Goal: Contribute content

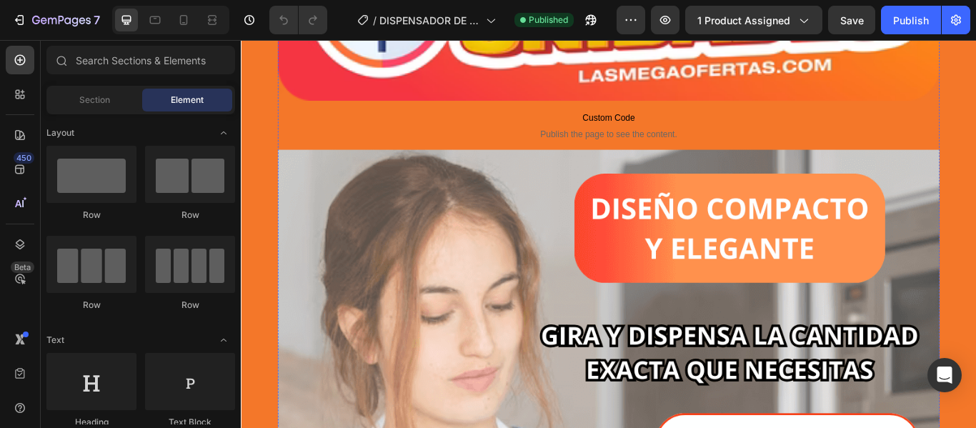
scroll to position [2931, 0]
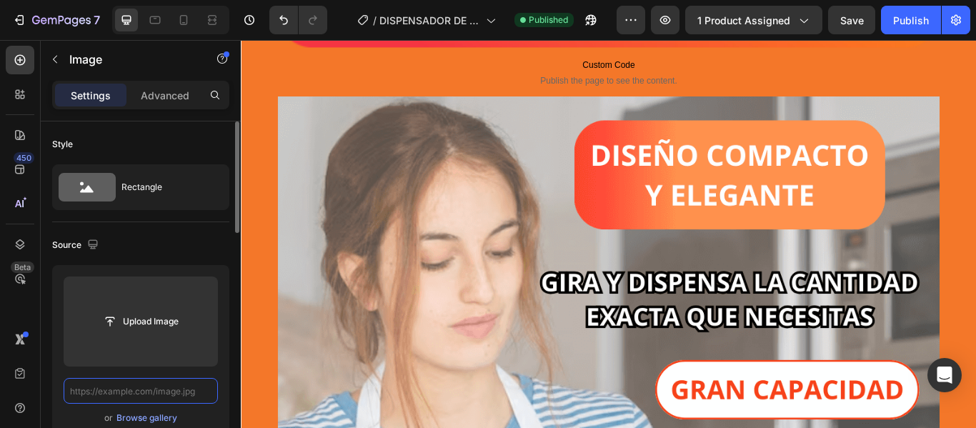
scroll to position [0, 0]
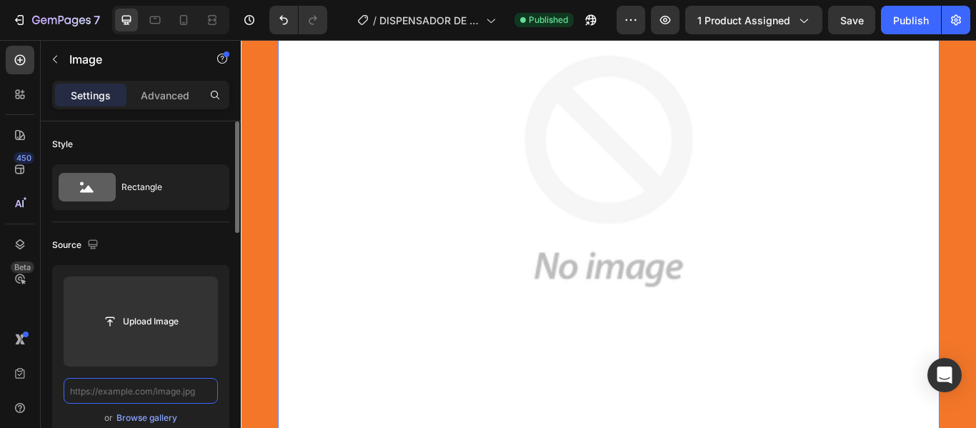
paste input "[URL][DOMAIN_NAME]"
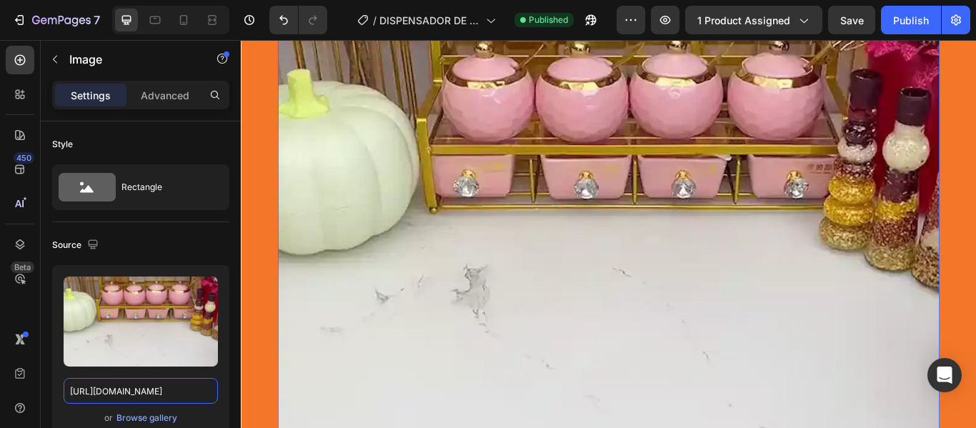
scroll to position [3145, 0]
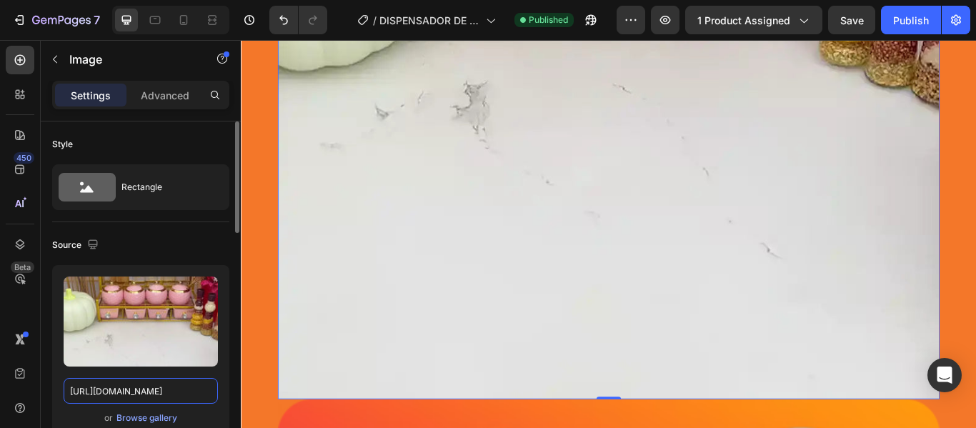
type input "[URL][DOMAIN_NAME]"
click at [221, 250] on div "Source" at bounding box center [140, 245] width 177 height 23
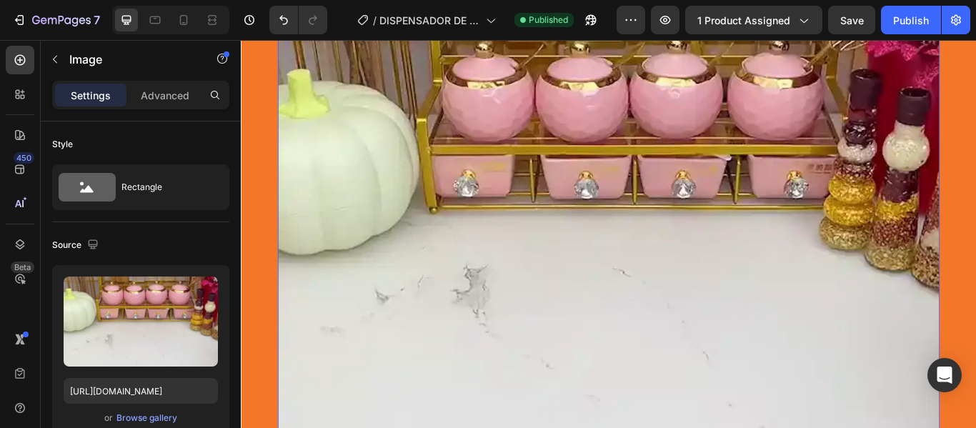
scroll to position [2788, 0]
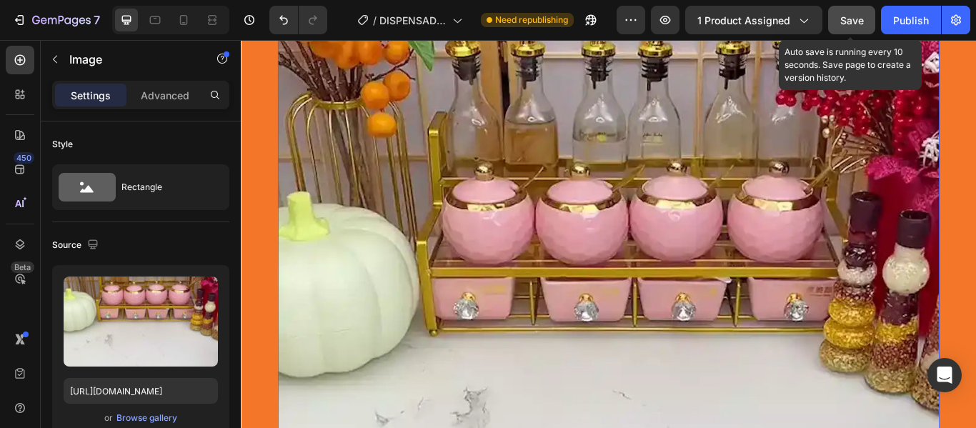
click at [845, 18] on span "Save" at bounding box center [853, 20] width 24 height 12
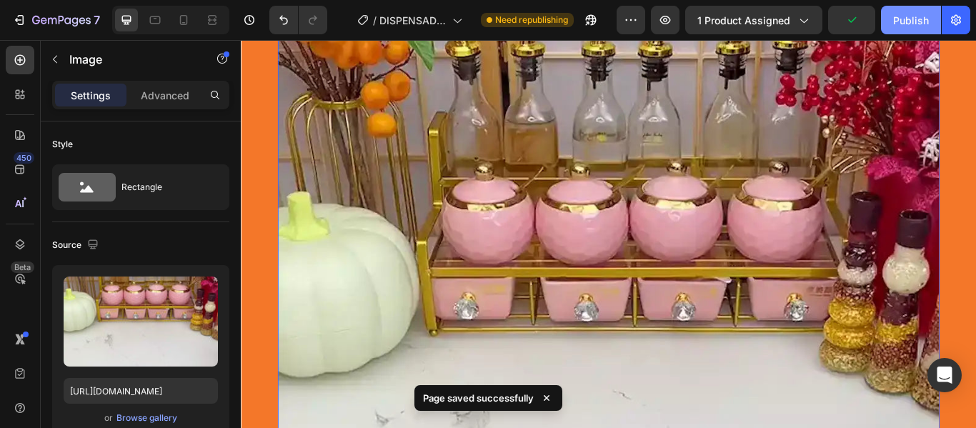
click at [901, 24] on div "Publish" at bounding box center [911, 20] width 36 height 15
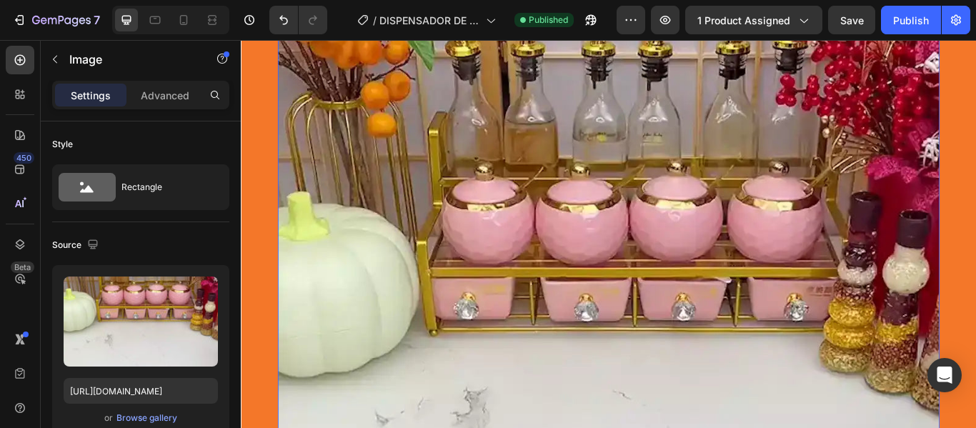
click at [573, 186] on img at bounding box center [670, 383] width 772 height 866
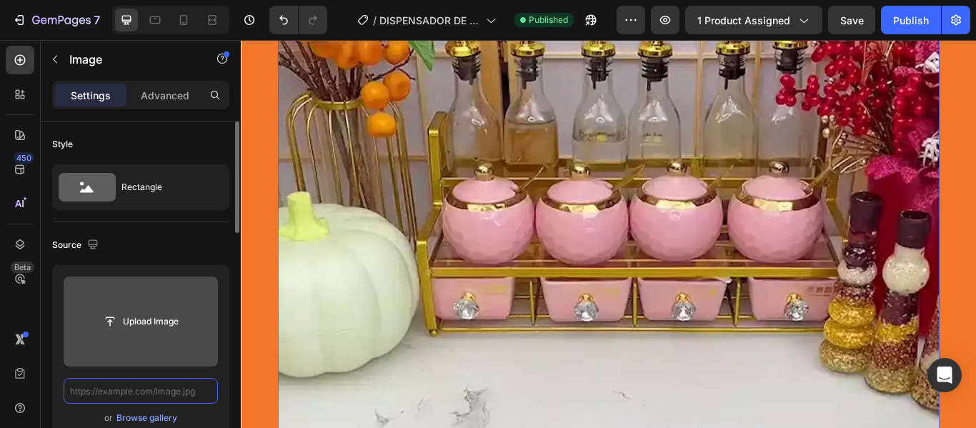
scroll to position [0, 0]
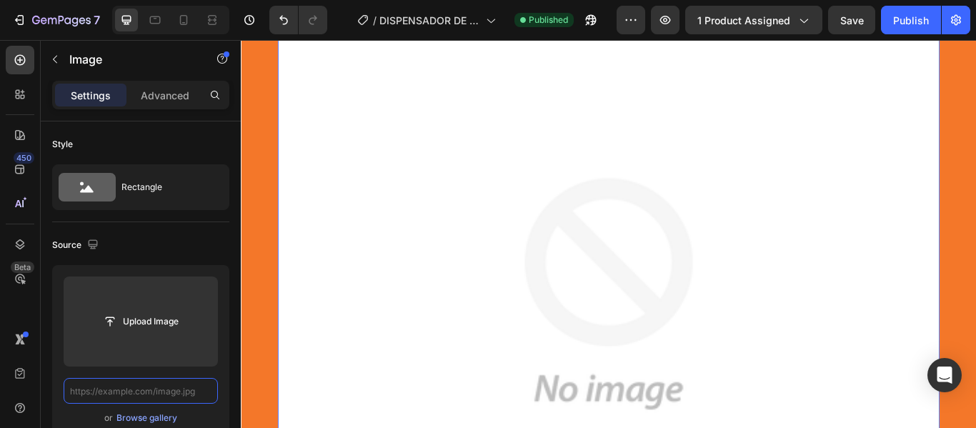
paste input "[URL][DOMAIN_NAME]"
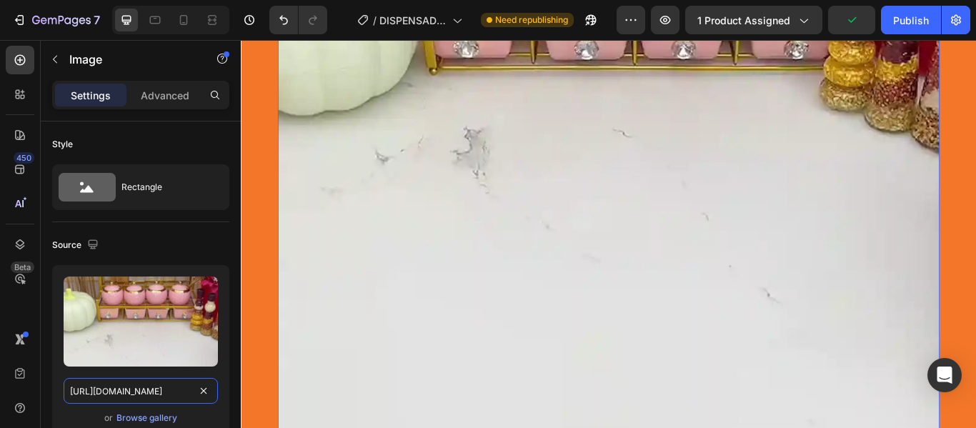
scroll to position [3074, 0]
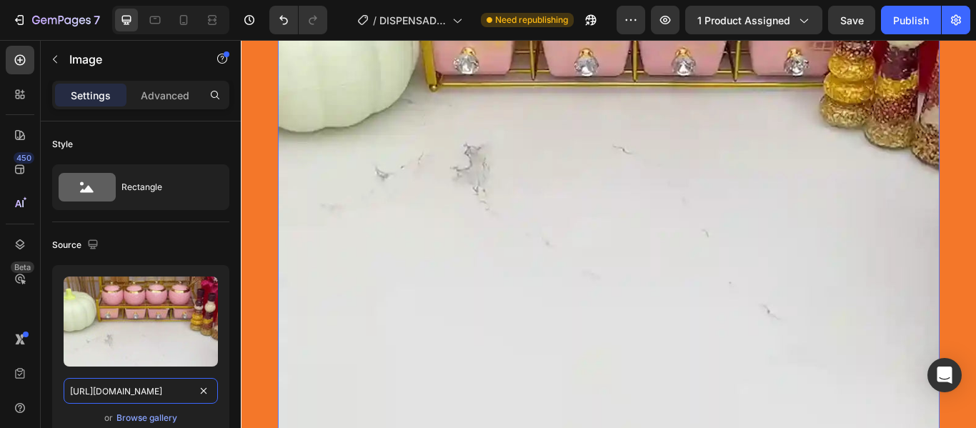
type input "[URL][DOMAIN_NAME]"
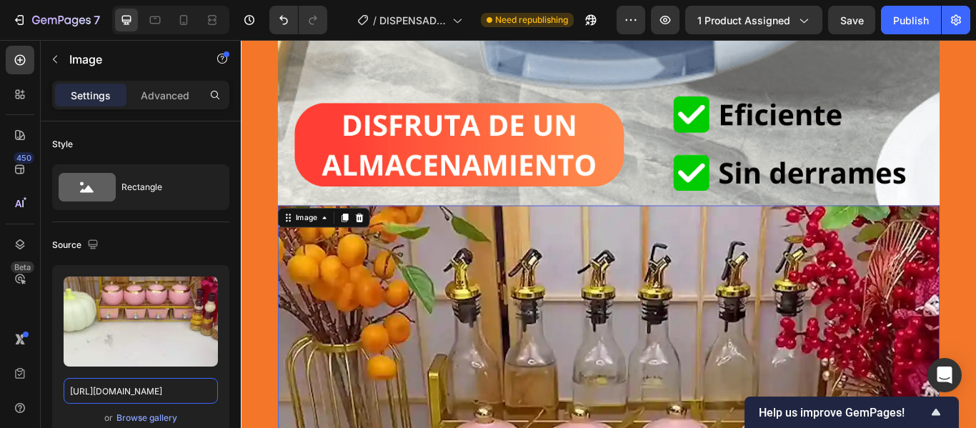
scroll to position [2502, 0]
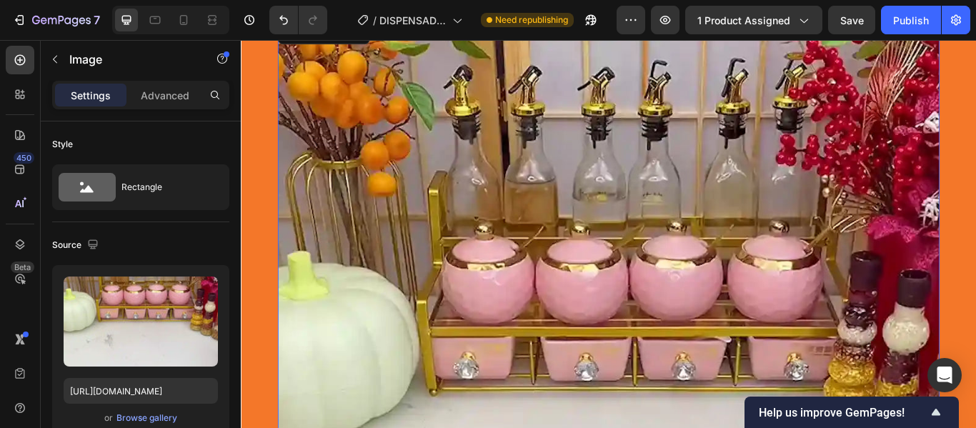
scroll to position [3002, 0]
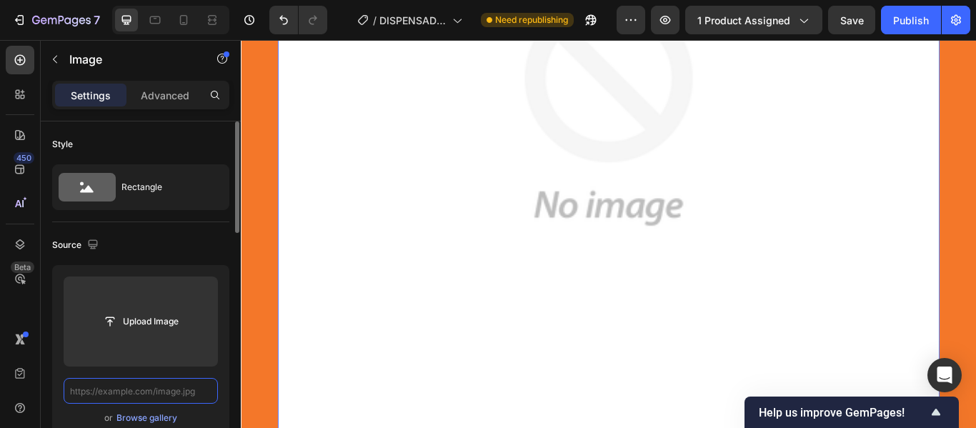
paste input "[URL][DOMAIN_NAME]"
type input "[URL][DOMAIN_NAME]"
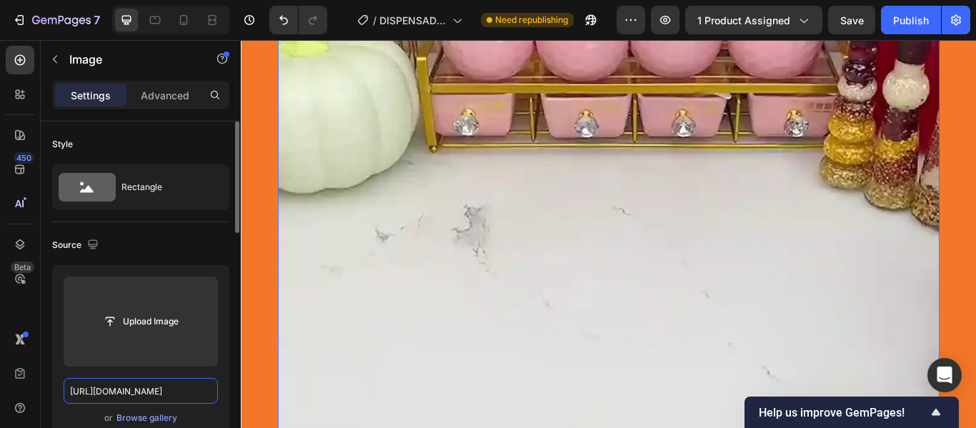
scroll to position [0, 279]
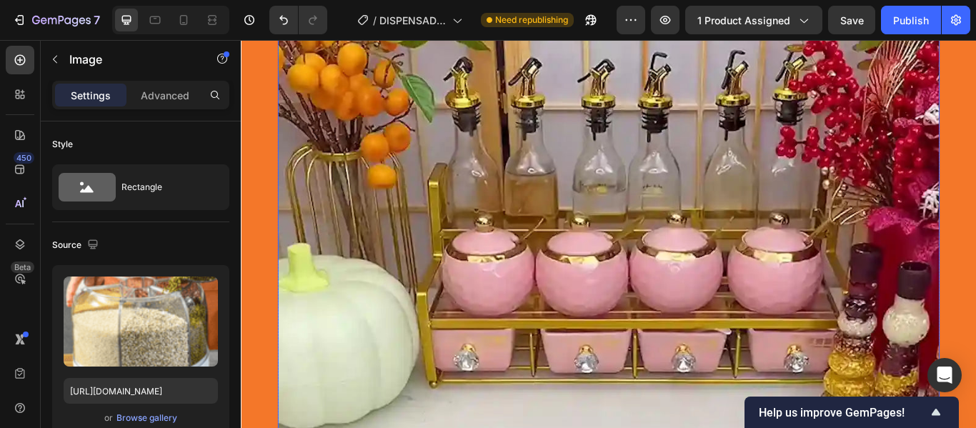
scroll to position [2716, 0]
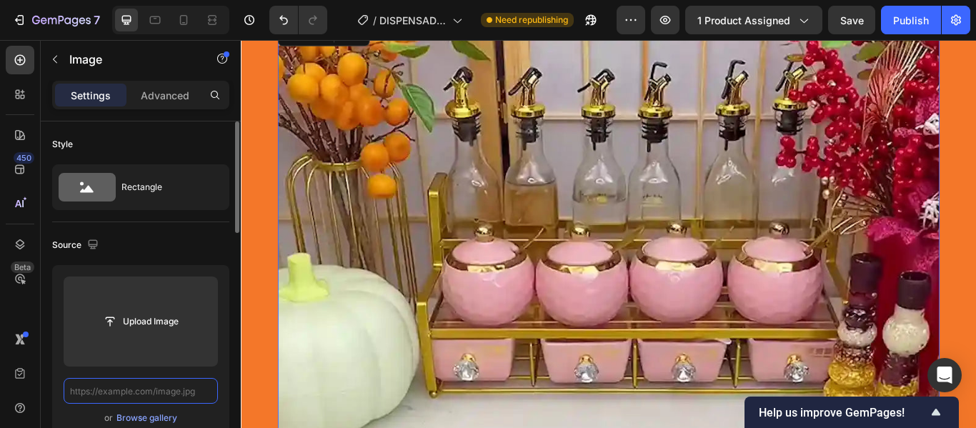
scroll to position [0, 0]
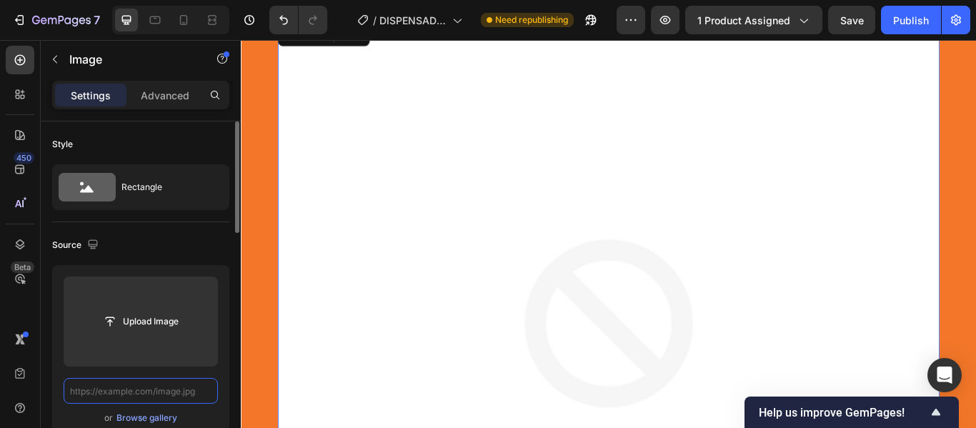
paste input "[URL][DOMAIN_NAME]"
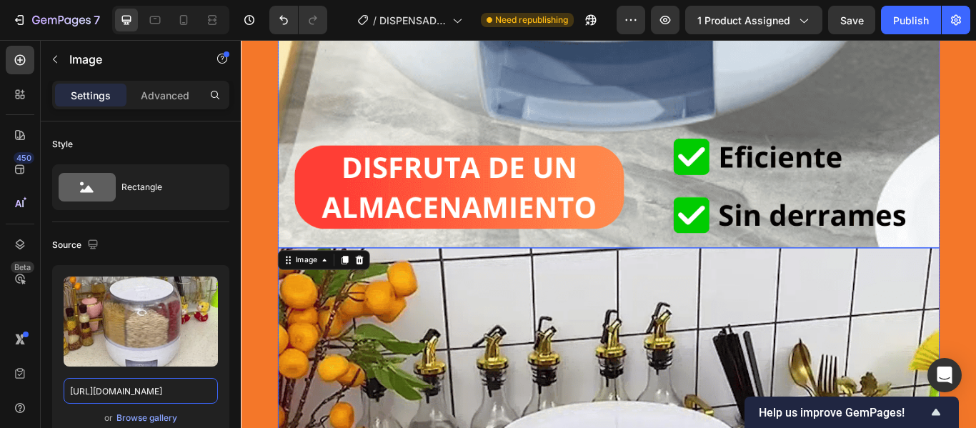
scroll to position [2430, 0]
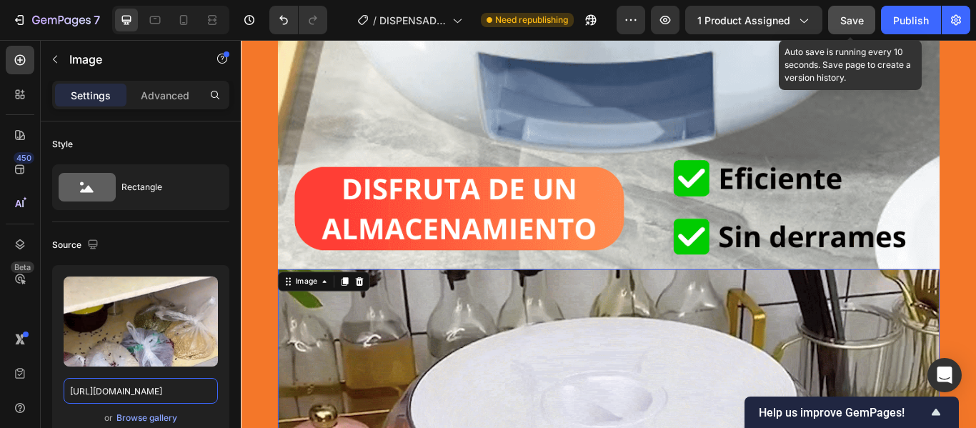
type input "[URL][DOMAIN_NAME]"
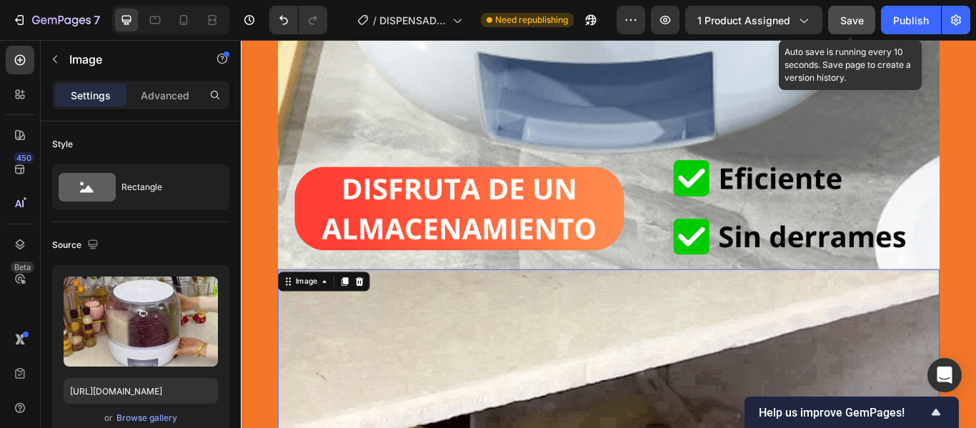
click at [853, 21] on span "Save" at bounding box center [853, 20] width 24 height 12
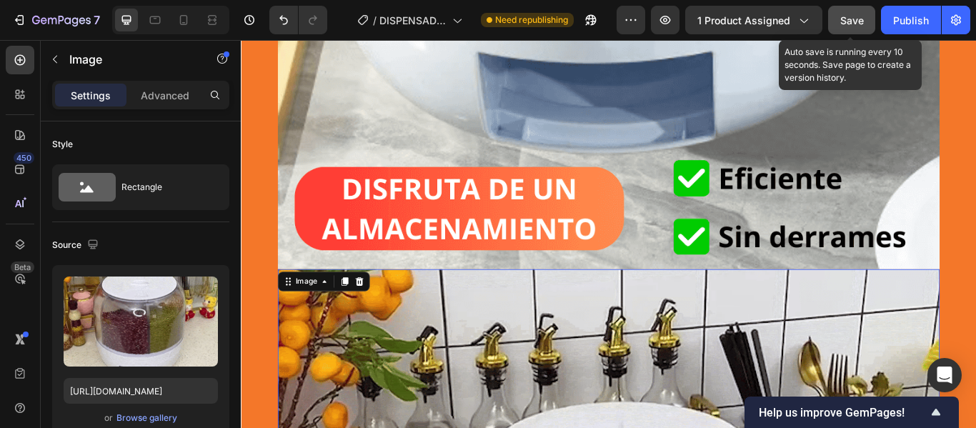
scroll to position [0, 0]
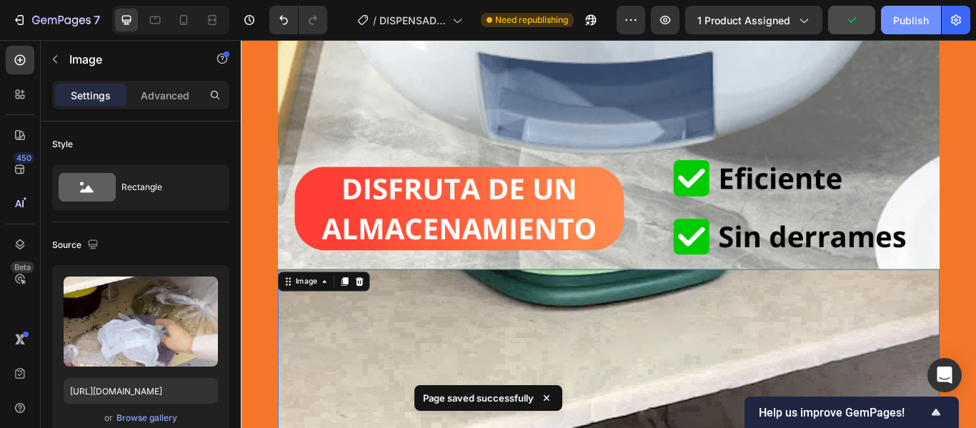
click at [906, 22] on div "Publish" at bounding box center [911, 20] width 36 height 15
